Goal: Task Accomplishment & Management: Manage account settings

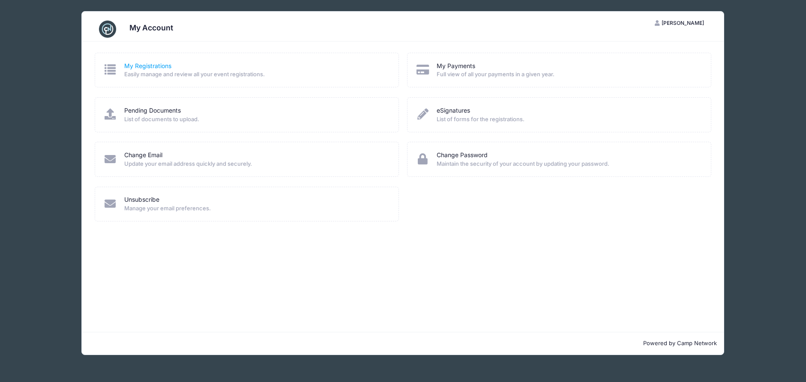
click at [144, 66] on link "My Registrations" at bounding box center [147, 66] width 47 height 9
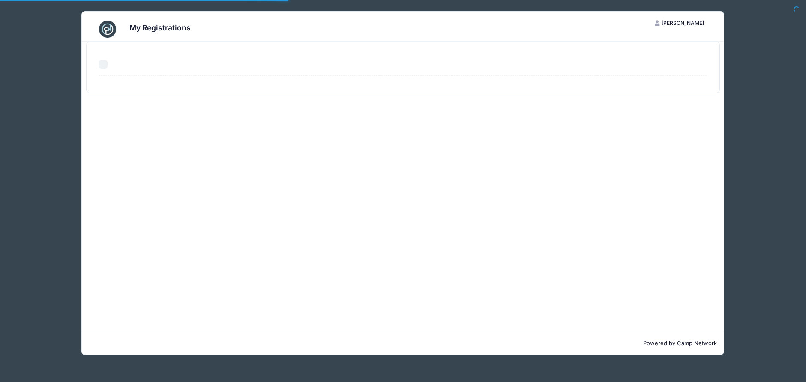
select select "50"
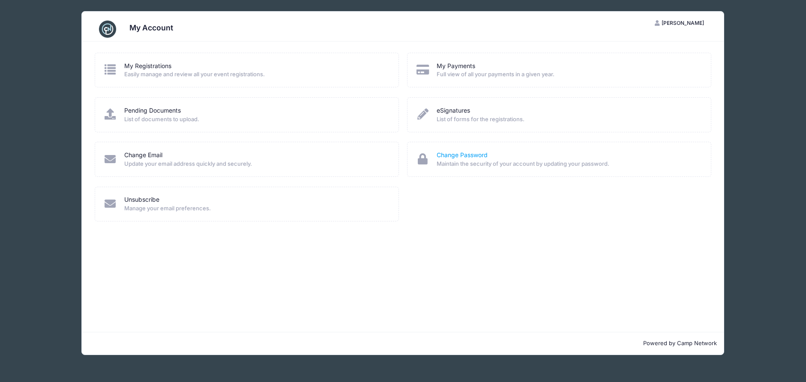
click at [474, 156] on link "Change Password" at bounding box center [462, 155] width 51 height 9
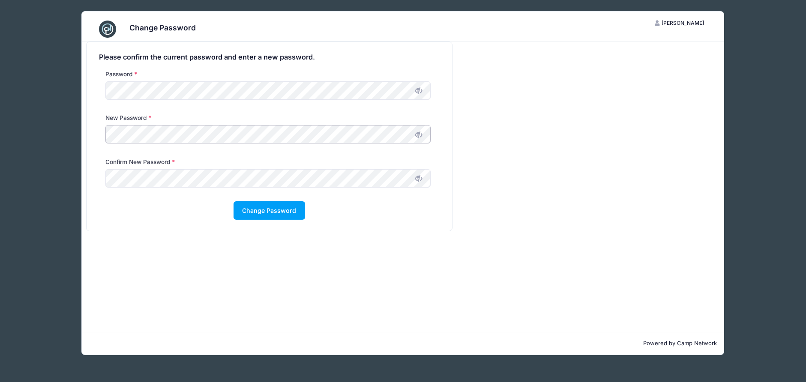
click at [102, 134] on div "New Password" at bounding box center [268, 131] width 333 height 34
click at [260, 210] on button "Change Password" at bounding box center [270, 210] width 72 height 18
click at [262, 212] on button "Change Password" at bounding box center [270, 210] width 72 height 18
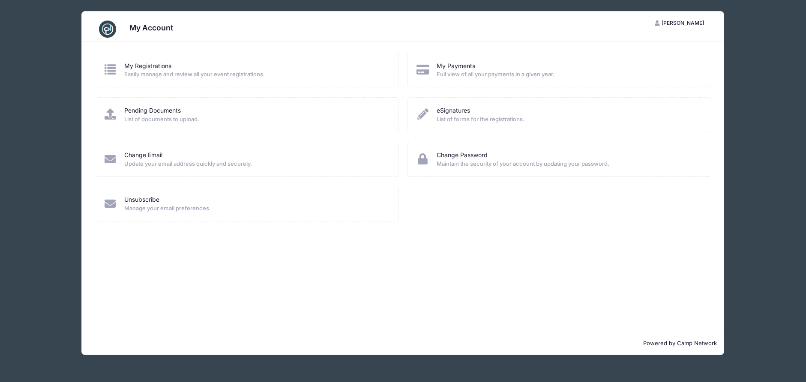
click at [670, 26] on button "LT [PERSON_NAME]" at bounding box center [679, 23] width 64 height 15
click at [647, 75] on div "My Account Logout" at bounding box center [657, 55] width 107 height 50
click at [626, 66] on link "Logout" at bounding box center [658, 66] width 99 height 16
